Goal: Check status: Check status

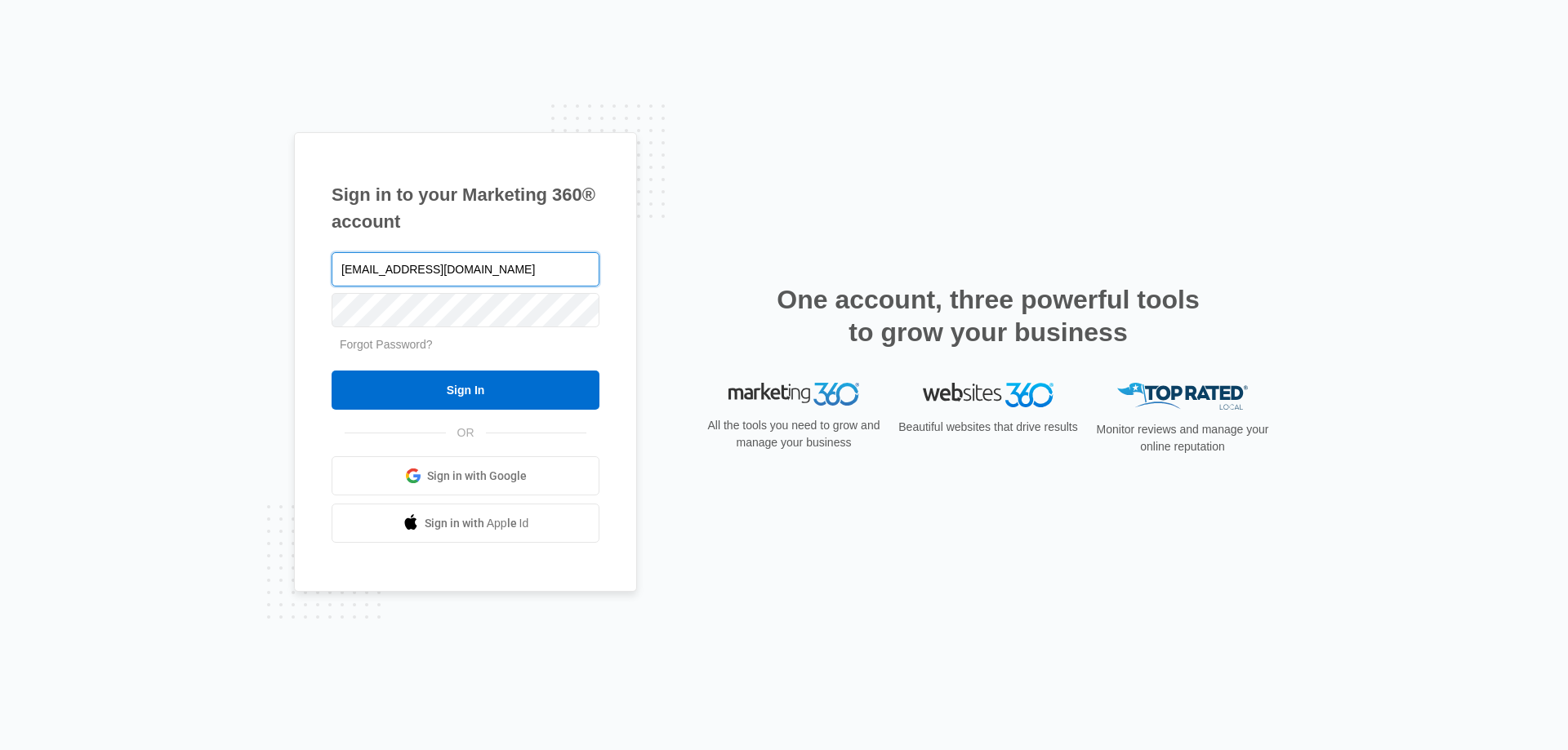
type input "BRIANNA@CCPOOLSINC.COM"
click at [332, 370] on input "Sign In" at bounding box center [466, 390] width 268 height 40
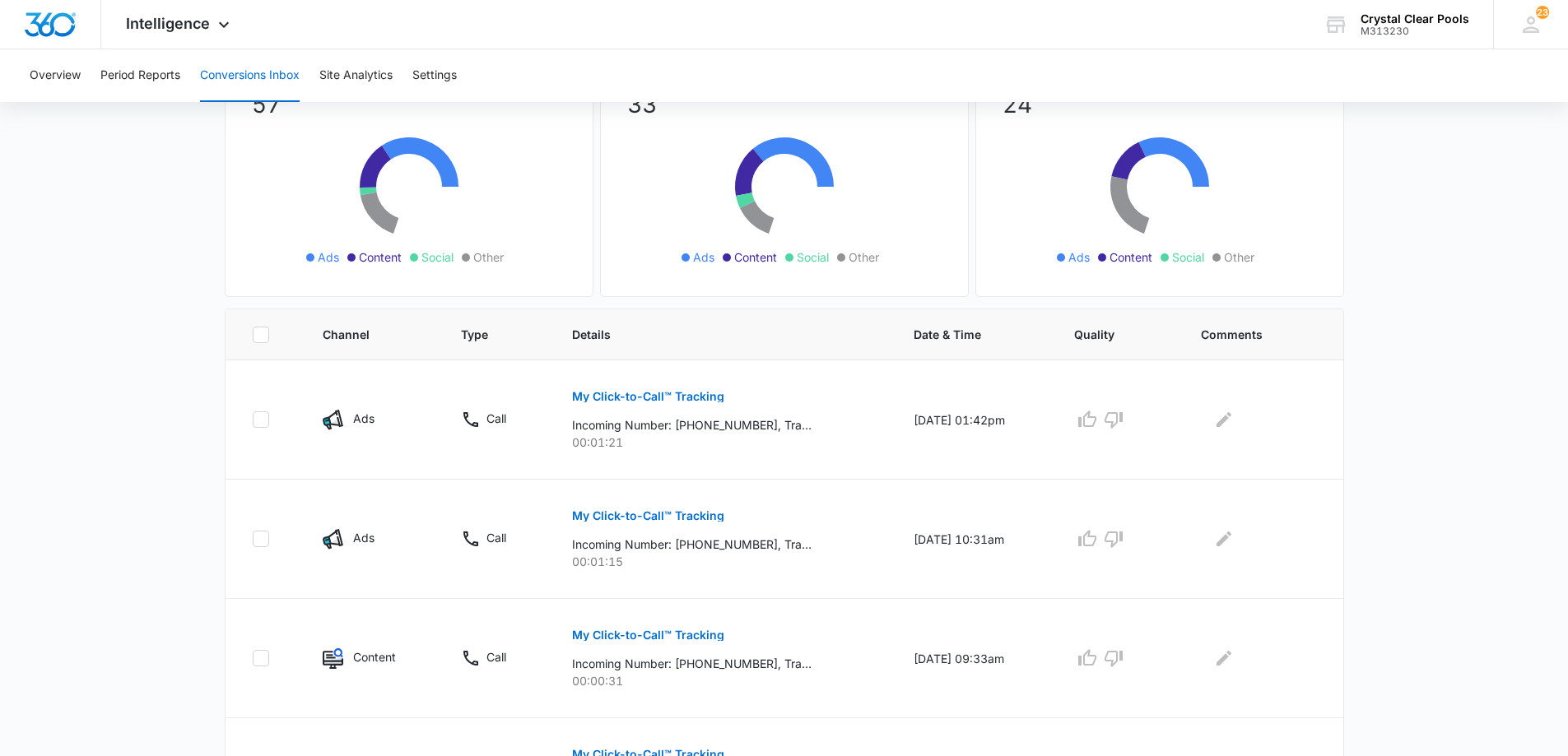
scroll to position [165, 0]
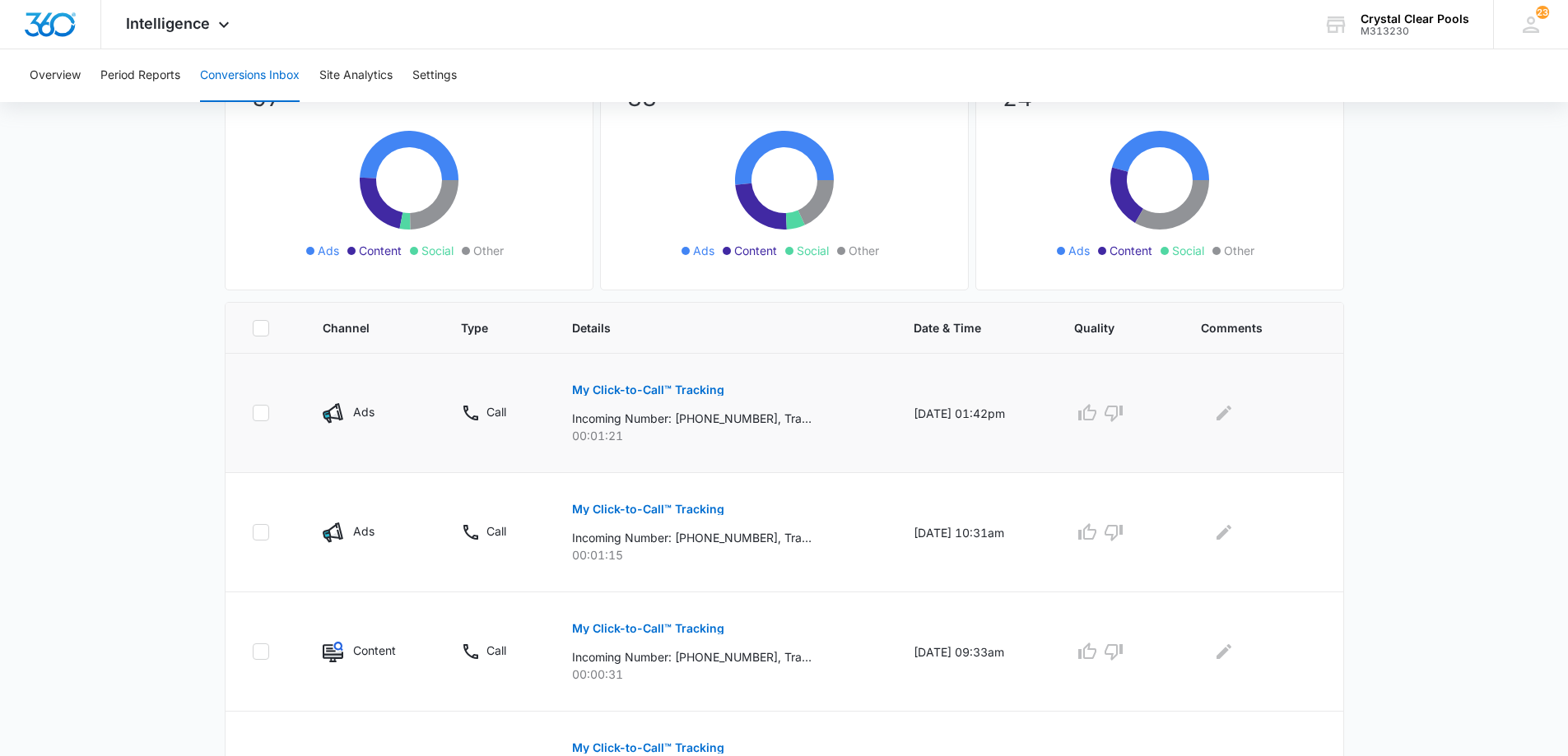
click at [704, 393] on p "My Click-to-Call™ Tracking" at bounding box center [648, 390] width 152 height 11
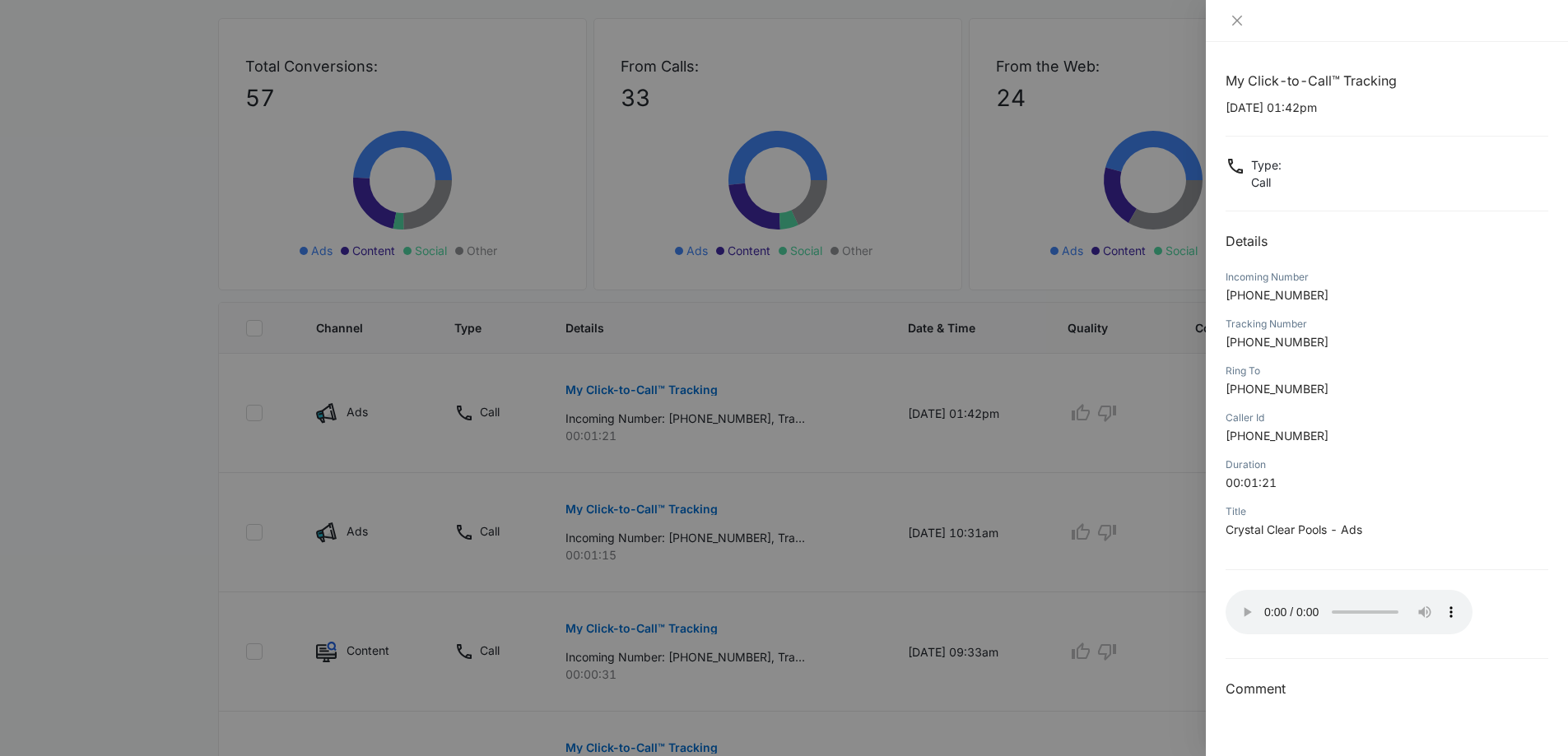
click at [1319, 646] on div "My Click-to-Call™ Tracking [DATE] 01:42pm Type : Call Details Incoming Number […" at bounding box center [1387, 385] width 322 height 629
click at [1241, 14] on icon "close" at bounding box center [1236, 20] width 13 height 13
